Goal: Information Seeking & Learning: Learn about a topic

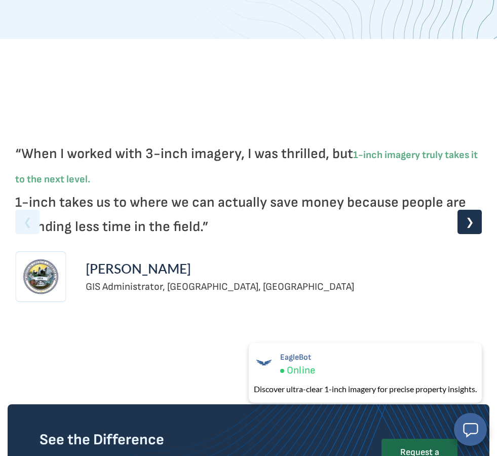
scroll to position [2326, 0]
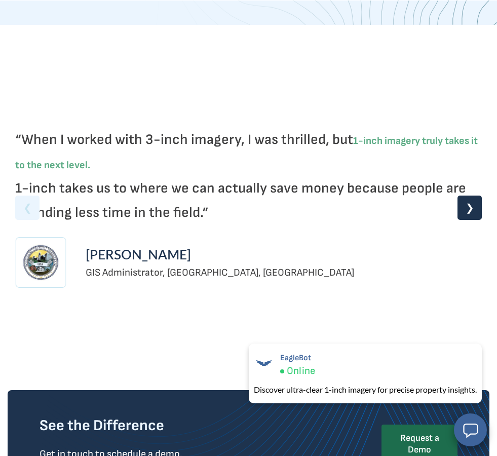
click at [476, 215] on div "❯" at bounding box center [469, 207] width 24 height 24
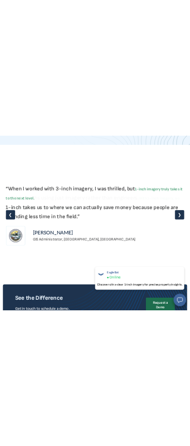
scroll to position [2339, 0]
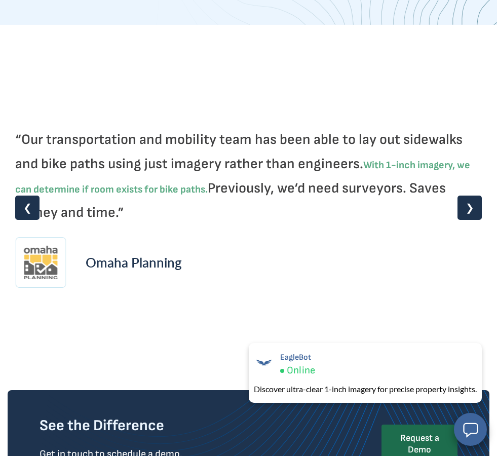
click at [46, 131] on h2 "“Our transportation and mobility team has been able to lay out sidewalks and bi…" at bounding box center [248, 176] width 467 height 97
click at [36, 139] on h2 "“Our transportation and mobility team has been able to lay out sidewalks and bi…" at bounding box center [248, 176] width 467 height 97
copy h2 "Our transportation and mobility team has been able to lay out sidewalks and bik…"
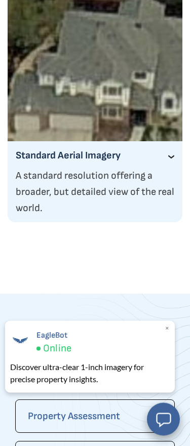
scroll to position [1962, 0]
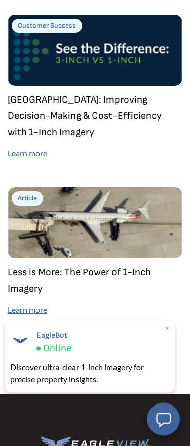
scroll to position [3469, 0]
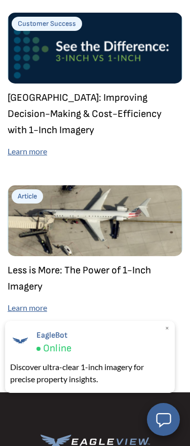
click at [143, 254] on img at bounding box center [95, 220] width 175 height 71
click at [47, 309] on link "Learn more" at bounding box center [28, 308] width 40 height 10
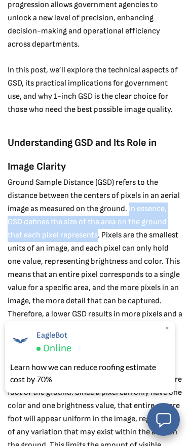
copy p "In essence, GSD defines the size of the area on the ground that each pixel repr…"
click at [121, 262] on p "Ground Sample Distance (GSD) refers to the distance between the centers of pixe…" at bounding box center [95, 261] width 175 height 171
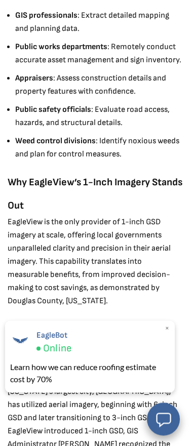
scroll to position [1710, 0]
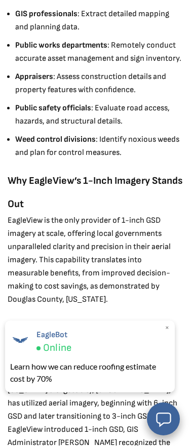
click at [120, 307] on p "EagleView is the only provider of 1-inch GSD imagery at scale, offering local g…" at bounding box center [95, 261] width 175 height 92
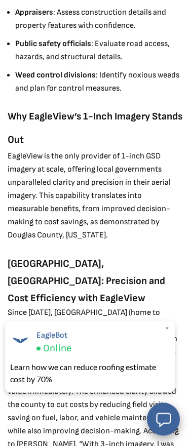
scroll to position [1802, 0]
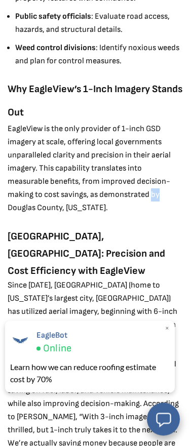
click at [74, 280] on p "Since [DATE], [GEOGRAPHIC_DATA] (home to [US_STATE]’s largest city, [GEOGRAPHIC…" at bounding box center [95, 372] width 175 height 184
